Goal: Check status: Check status

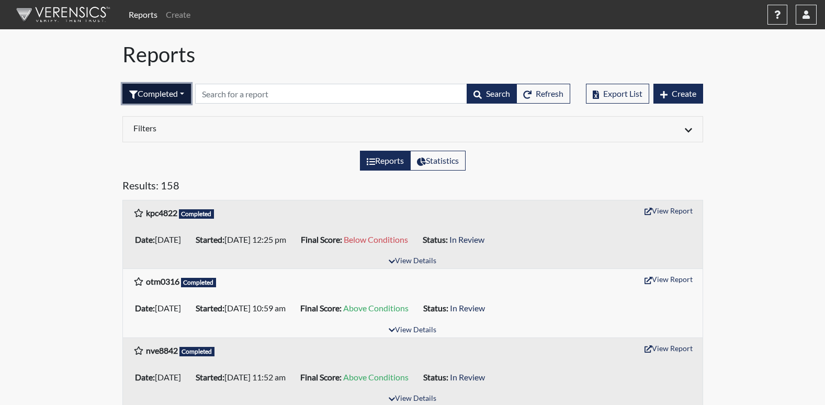
click at [188, 97] on button "Completed" at bounding box center [156, 94] width 69 height 20
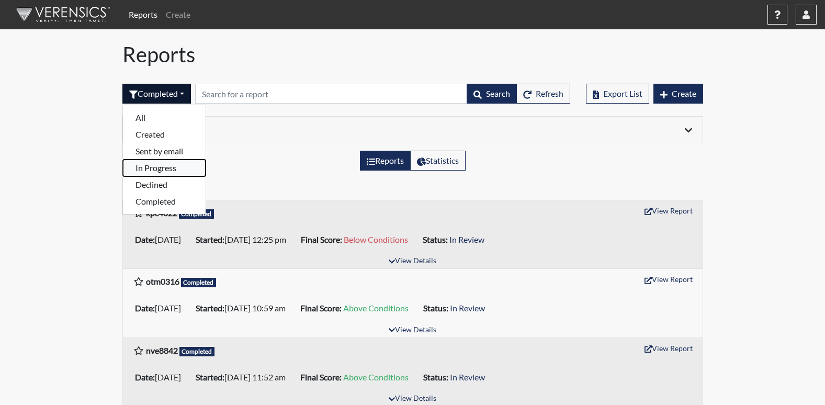
click at [148, 168] on button "In Progress" at bounding box center [164, 168] width 83 height 17
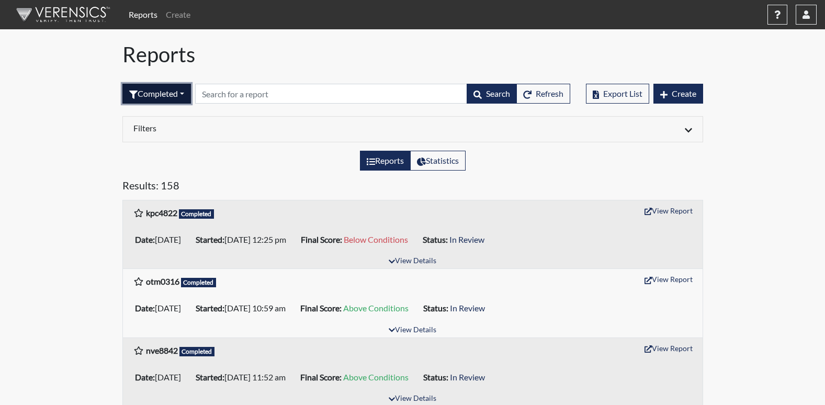
click at [186, 93] on button "Completed" at bounding box center [156, 94] width 69 height 20
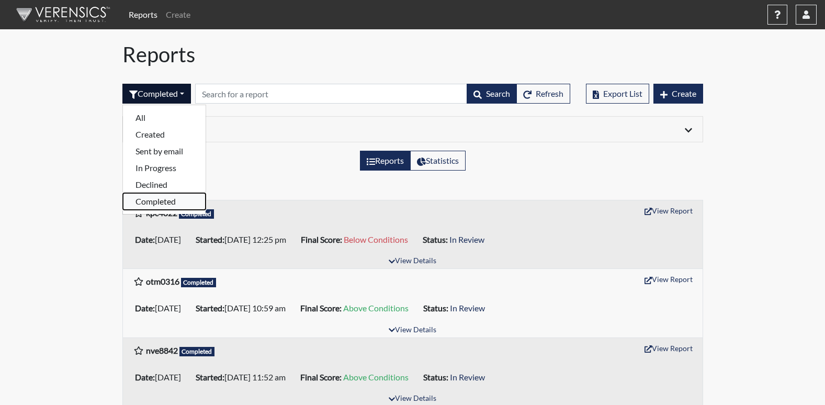
click at [150, 199] on button "Completed" at bounding box center [164, 201] width 83 height 17
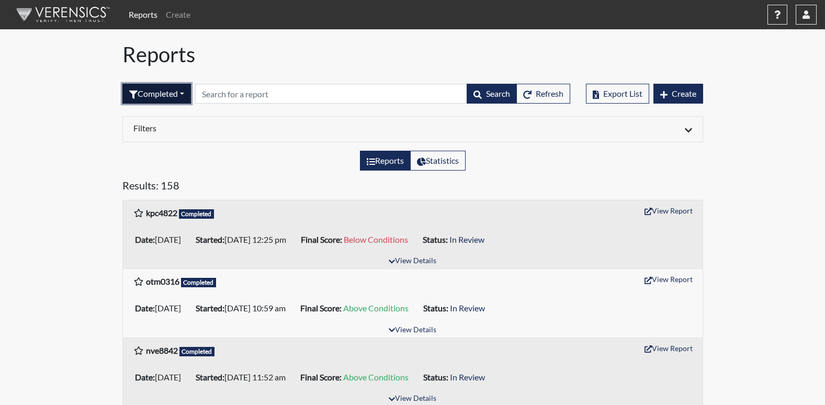
click at [187, 96] on button "Completed" at bounding box center [156, 94] width 69 height 20
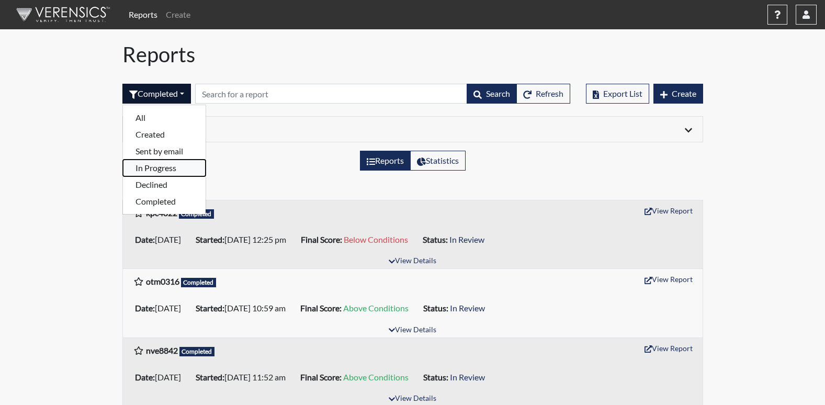
click at [141, 167] on button "In Progress" at bounding box center [164, 168] width 83 height 17
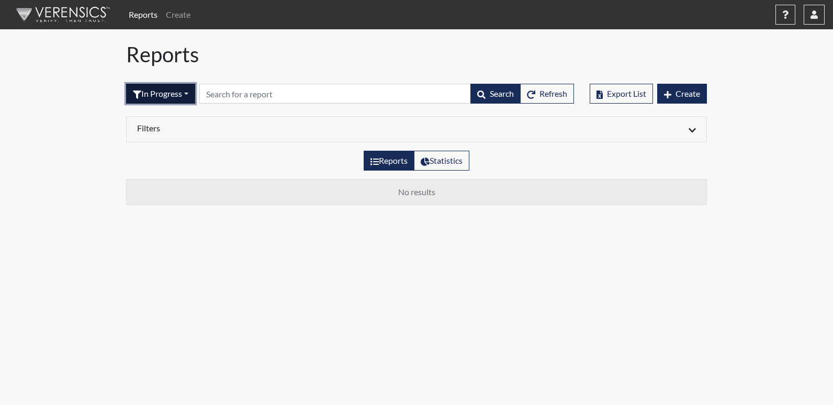
click at [192, 93] on button "In Progress" at bounding box center [160, 94] width 69 height 20
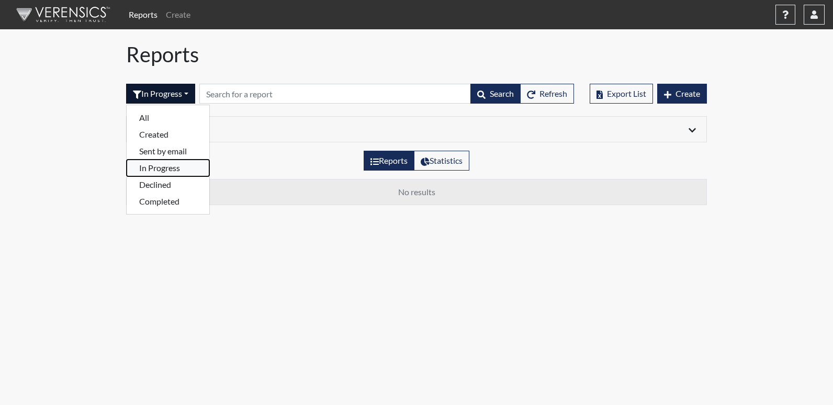
click at [155, 166] on button "In Progress" at bounding box center [168, 168] width 83 height 17
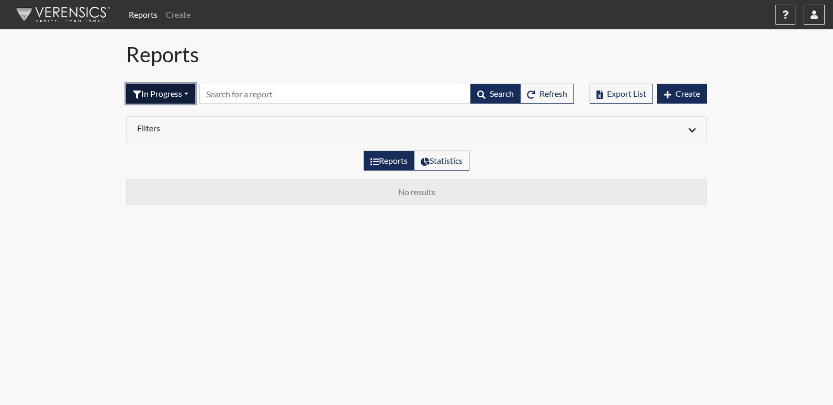
click at [190, 94] on button "In Progress" at bounding box center [160, 94] width 69 height 20
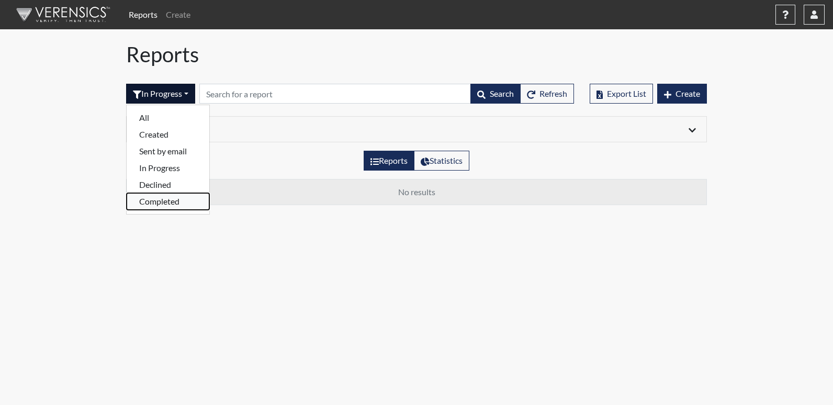
click at [152, 200] on button "Completed" at bounding box center [168, 201] width 83 height 17
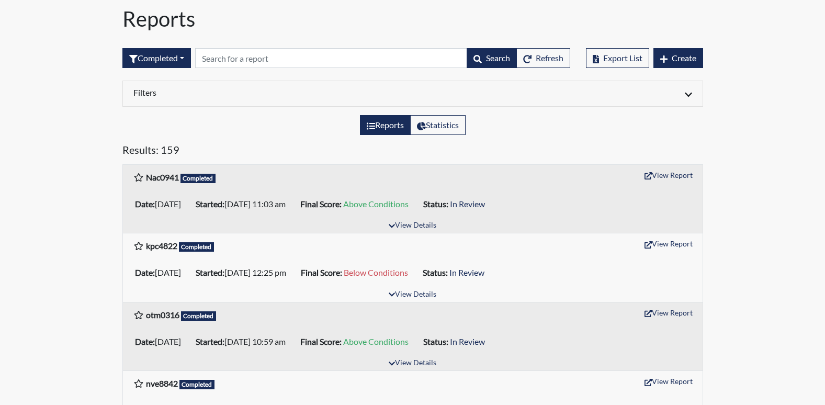
scroll to position [52, 0]
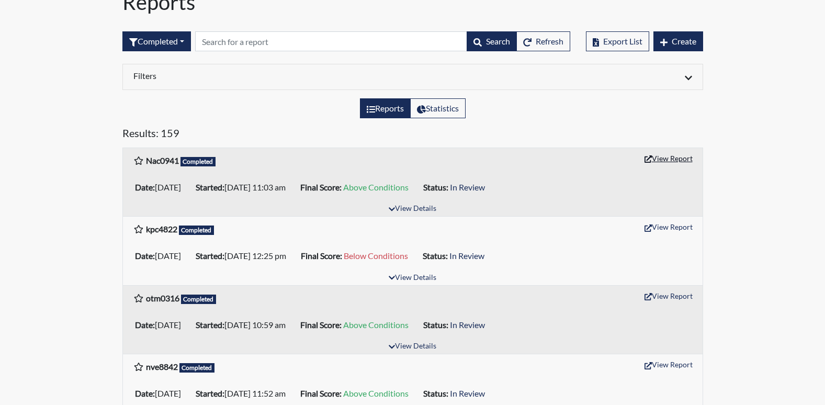
click at [683, 163] on button "View Report" at bounding box center [669, 158] width 58 height 16
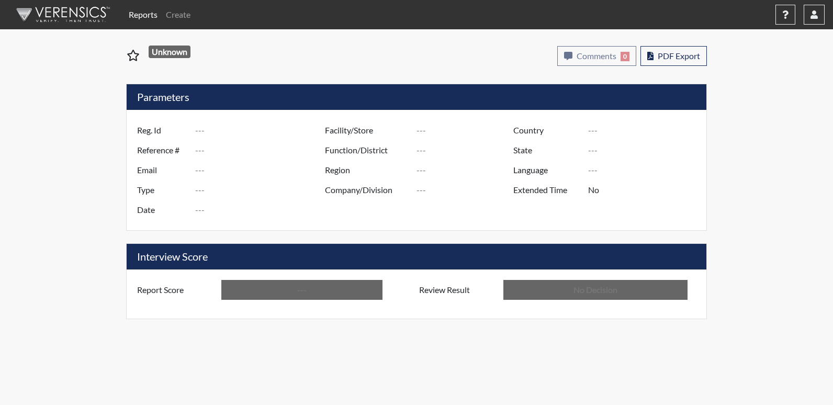
type input "Nac0941"
type input "51587"
type input "---"
type input "Corrections Pre-Employment"
type input "Oct 3, 2025"
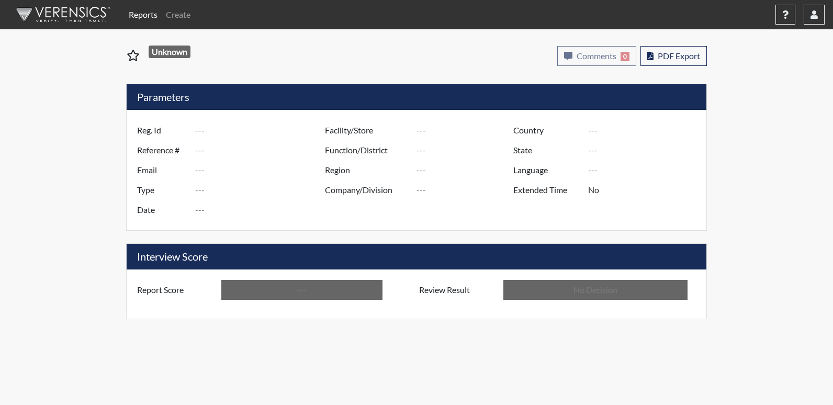
type input "[PERSON_NAME]"
type input "[GEOGRAPHIC_DATA]"
type input "[US_STATE]"
type input "English"
type input "Above Conditions"
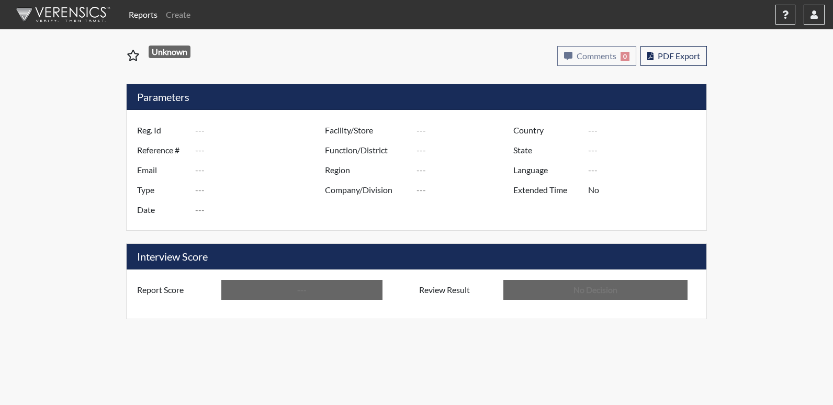
type input "In Review"
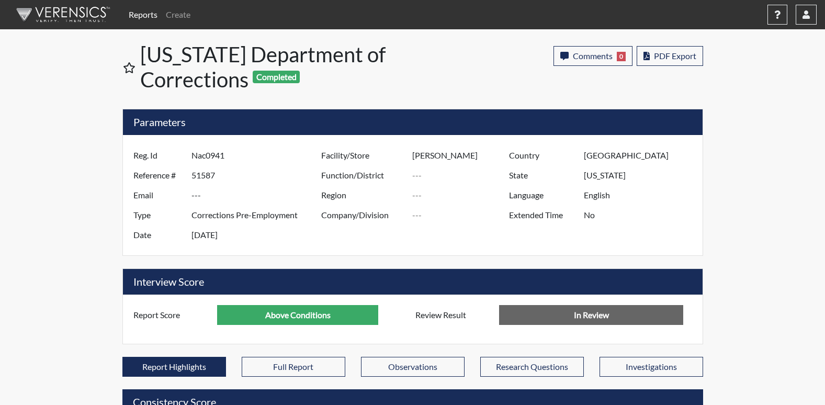
scroll to position [523248, 522987]
click at [807, 22] on button "button" at bounding box center [806, 15] width 21 height 20
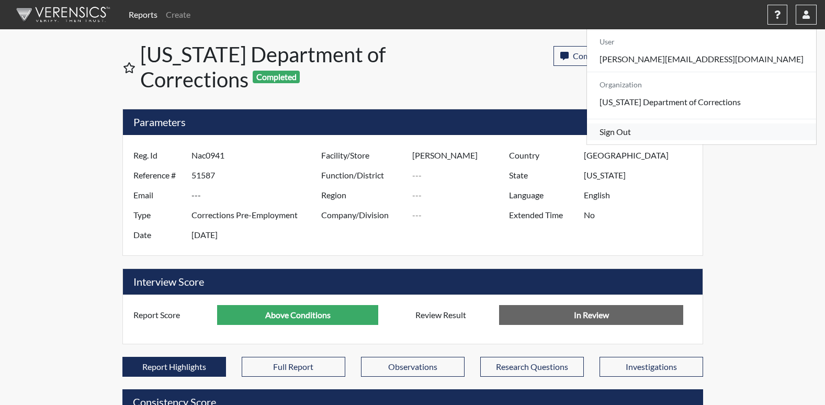
click at [703, 140] on link "Sign Out" at bounding box center [701, 132] width 229 height 17
